Goal: Find specific page/section: Find specific page/section

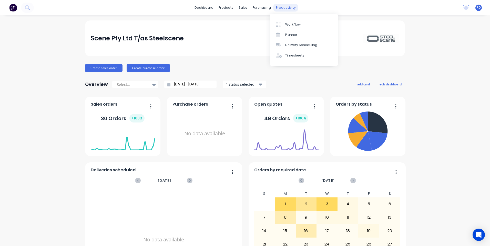
click at [287, 9] on div "productivity" at bounding box center [285, 8] width 25 height 8
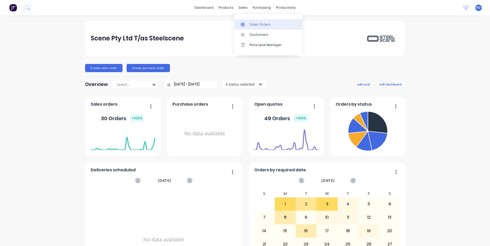
click at [252, 26] on div "Sales Orders" at bounding box center [259, 24] width 21 height 5
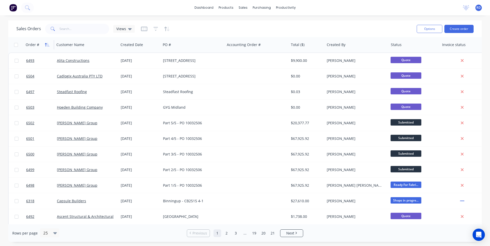
click at [48, 43] on icon "button" at bounding box center [47, 45] width 5 height 4
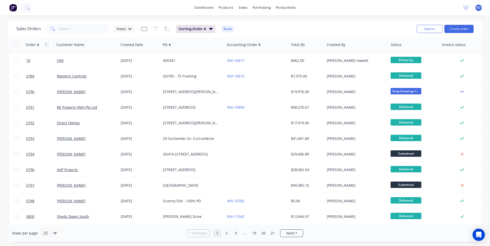
click at [48, 43] on icon "button" at bounding box center [47, 45] width 5 height 4
